Goal: Task Accomplishment & Management: Use online tool/utility

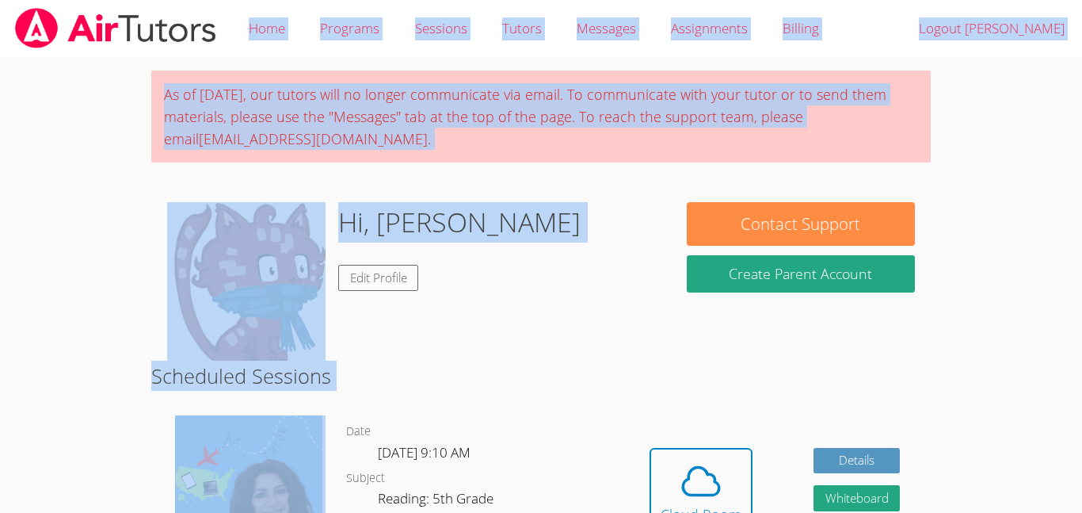
drag, startPoint x: 0, startPoint y: 0, endPoint x: 495, endPoint y: -96, distance: 504.4
click at [495, 0] on html "Home Programs Sessions Tutors Messages Assignments Billing Logout [PERSON_NAME]…" at bounding box center [541, 256] width 1082 height 513
click at [735, 462] on span at bounding box center [701, 481] width 81 height 44
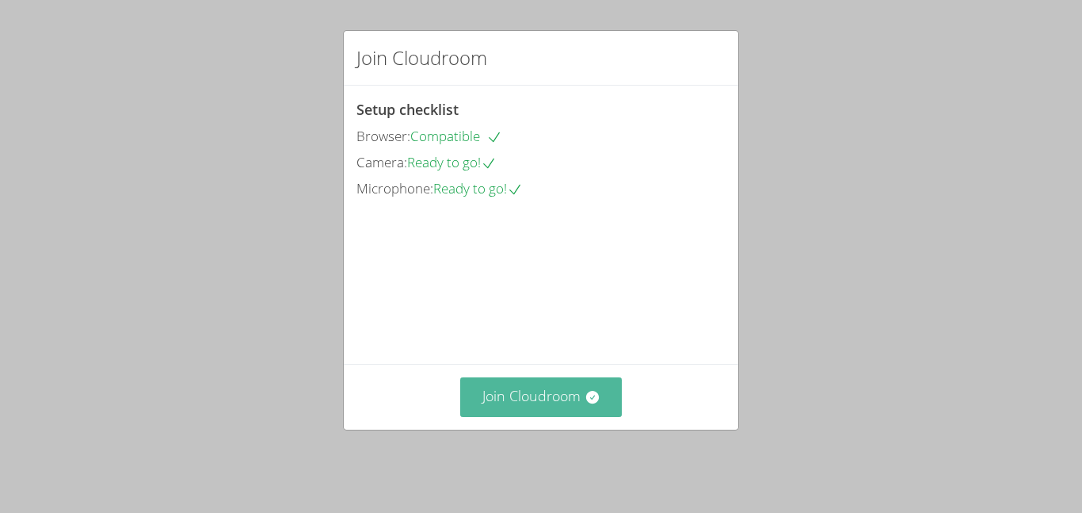
click at [534, 416] on button "Join Cloudroom" at bounding box center [541, 396] width 162 height 39
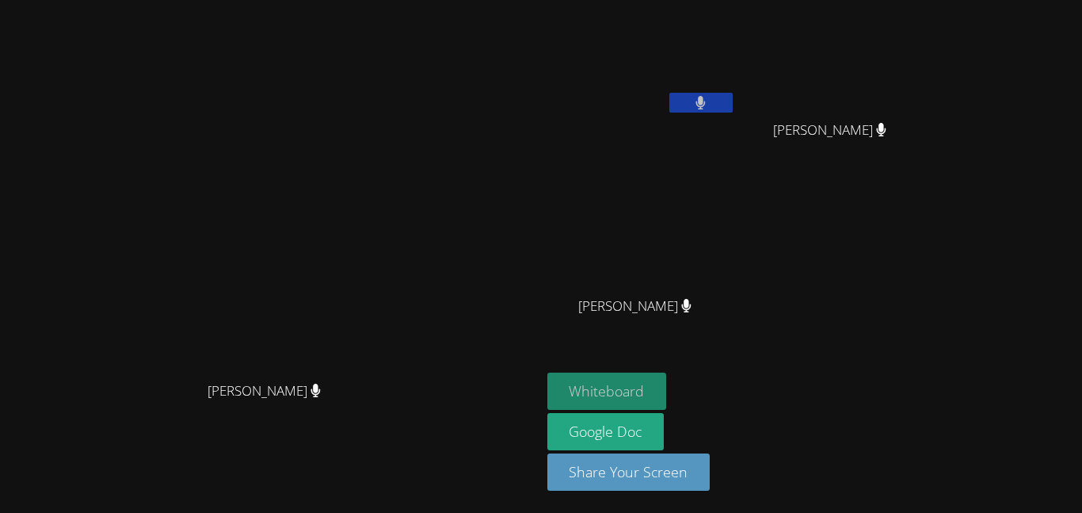
click at [667, 397] on button "Whiteboard" at bounding box center [607, 390] width 120 height 37
